Goal: Task Accomplishment & Management: Complete application form

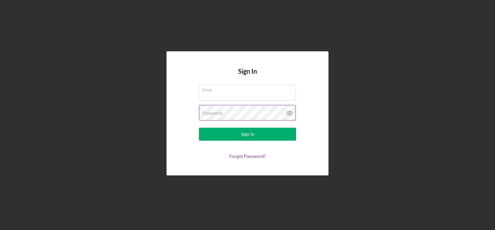
type input "[EMAIL_ADDRESS][DOMAIN_NAME]"
click at [288, 111] on icon at bounding box center [290, 113] width 16 height 16
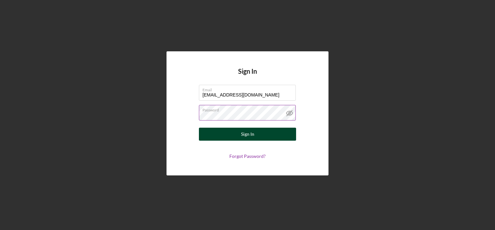
click at [239, 132] on button "Sign In" at bounding box center [247, 133] width 97 height 13
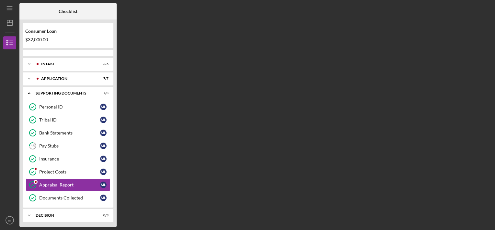
scroll to position [16, 0]
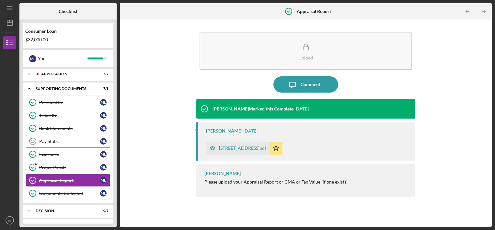
click at [45, 137] on link "15 Pay Stubs m l" at bounding box center [68, 141] width 84 height 13
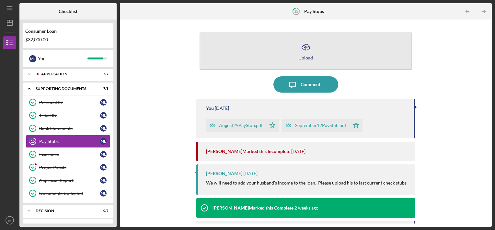
click at [303, 58] on div "Upload" at bounding box center [306, 57] width 15 height 5
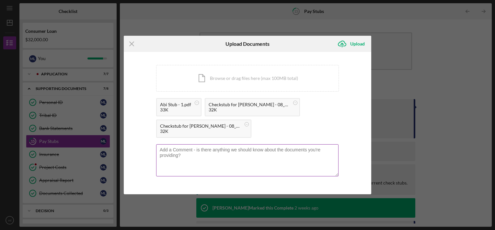
click at [199, 152] on textarea at bounding box center [247, 160] width 183 height 32
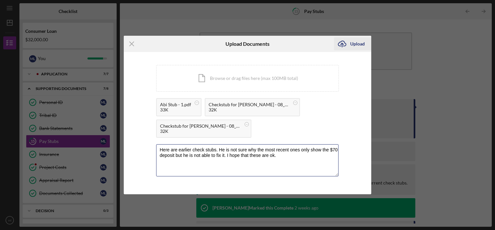
type textarea "Here are earlier check stubs. He is not sure why the most recent ones only show…"
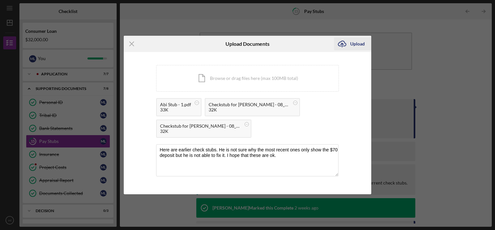
click at [357, 45] on div "Upload" at bounding box center [357, 43] width 15 height 13
